Goal: Obtain resource: Obtain resource

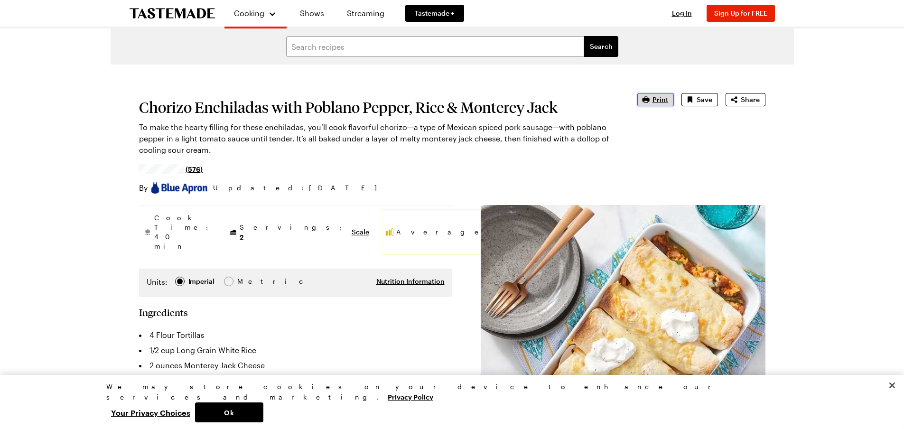
click at [649, 98] on icon "button" at bounding box center [645, 99] width 9 height 9
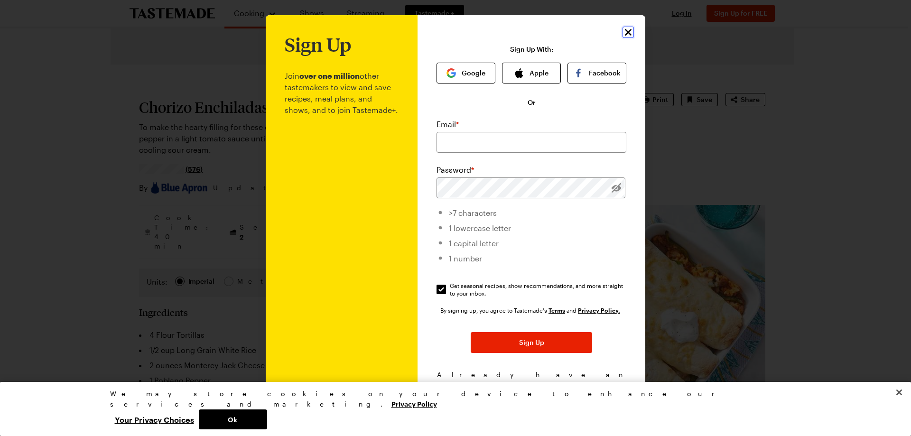
click at [626, 29] on icon "Close" at bounding box center [628, 32] width 11 height 11
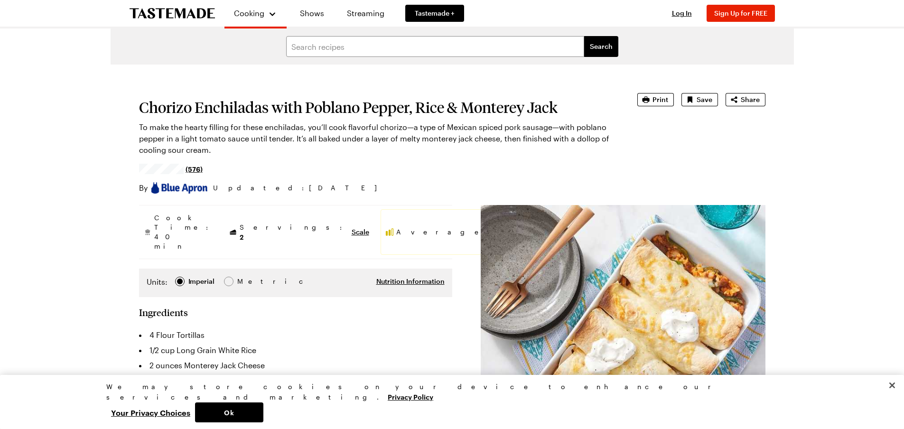
click at [656, 107] on div "Chorizo Enchiladas with Poblano Pepper, Rice & Monterey Jack To make the hearty…" at bounding box center [452, 143] width 627 height 101
click at [656, 105] on div "Chorizo Enchiladas with Poblano Pepper, Rice & Monterey Jack To make the hearty…" at bounding box center [452, 143] width 627 height 101
click at [658, 100] on span "Print" at bounding box center [661, 99] width 16 height 9
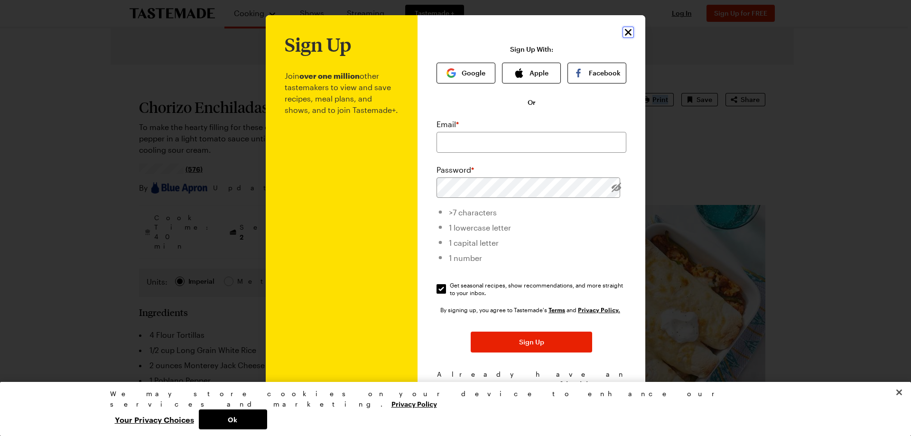
click at [625, 34] on icon "Close" at bounding box center [628, 32] width 11 height 11
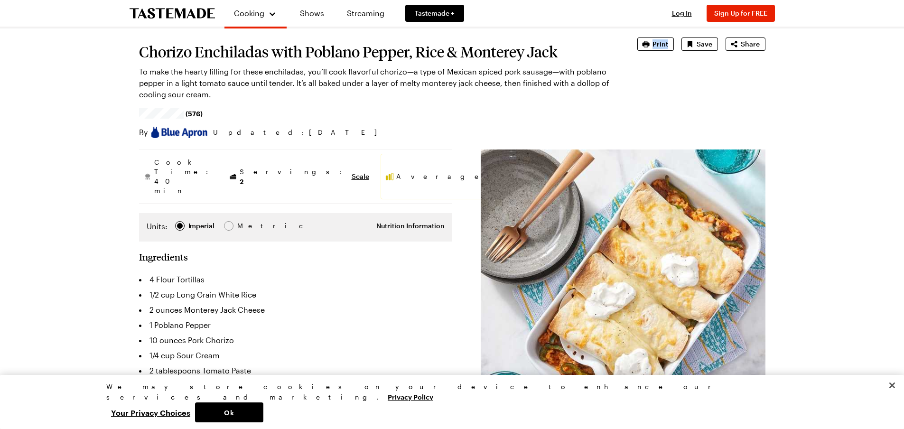
scroll to position [47, 0]
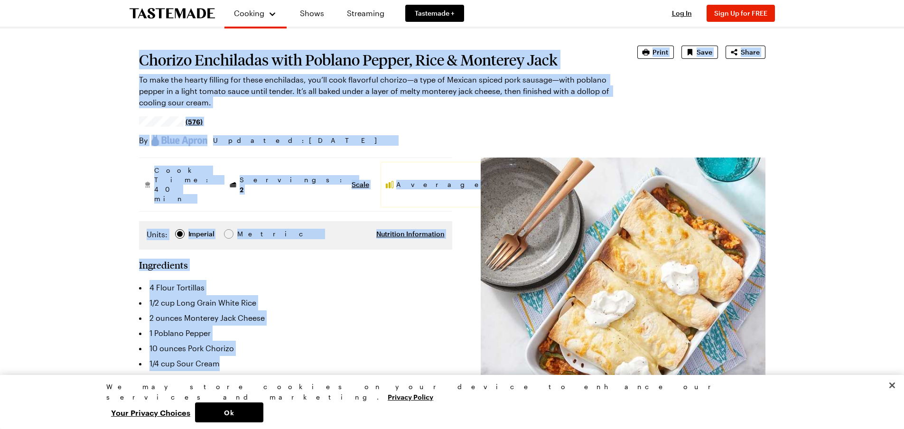
drag, startPoint x: 140, startPoint y: 57, endPoint x: 421, endPoint y: 340, distance: 399.4
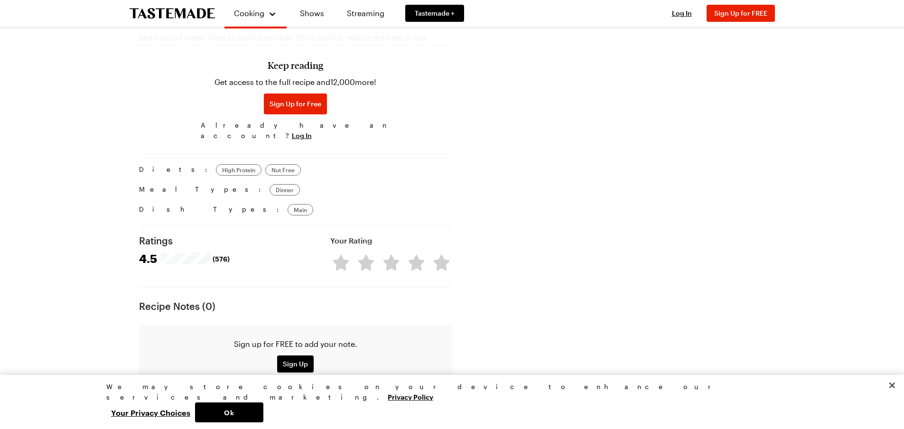
scroll to position [427, 0]
